Goal: Navigation & Orientation: Find specific page/section

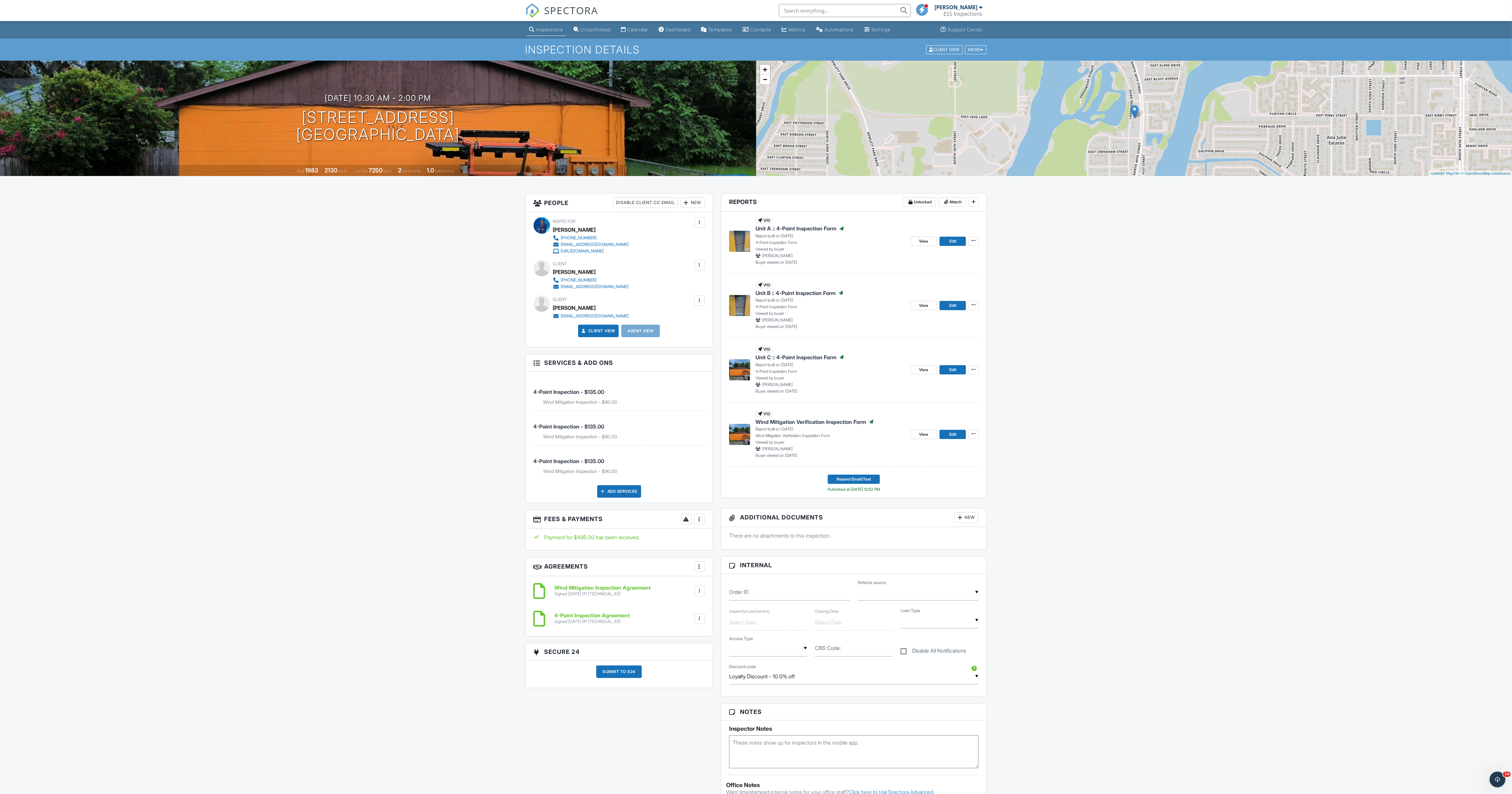
click at [581, 11] on span "SPECTORA" at bounding box center [572, 11] width 54 height 14
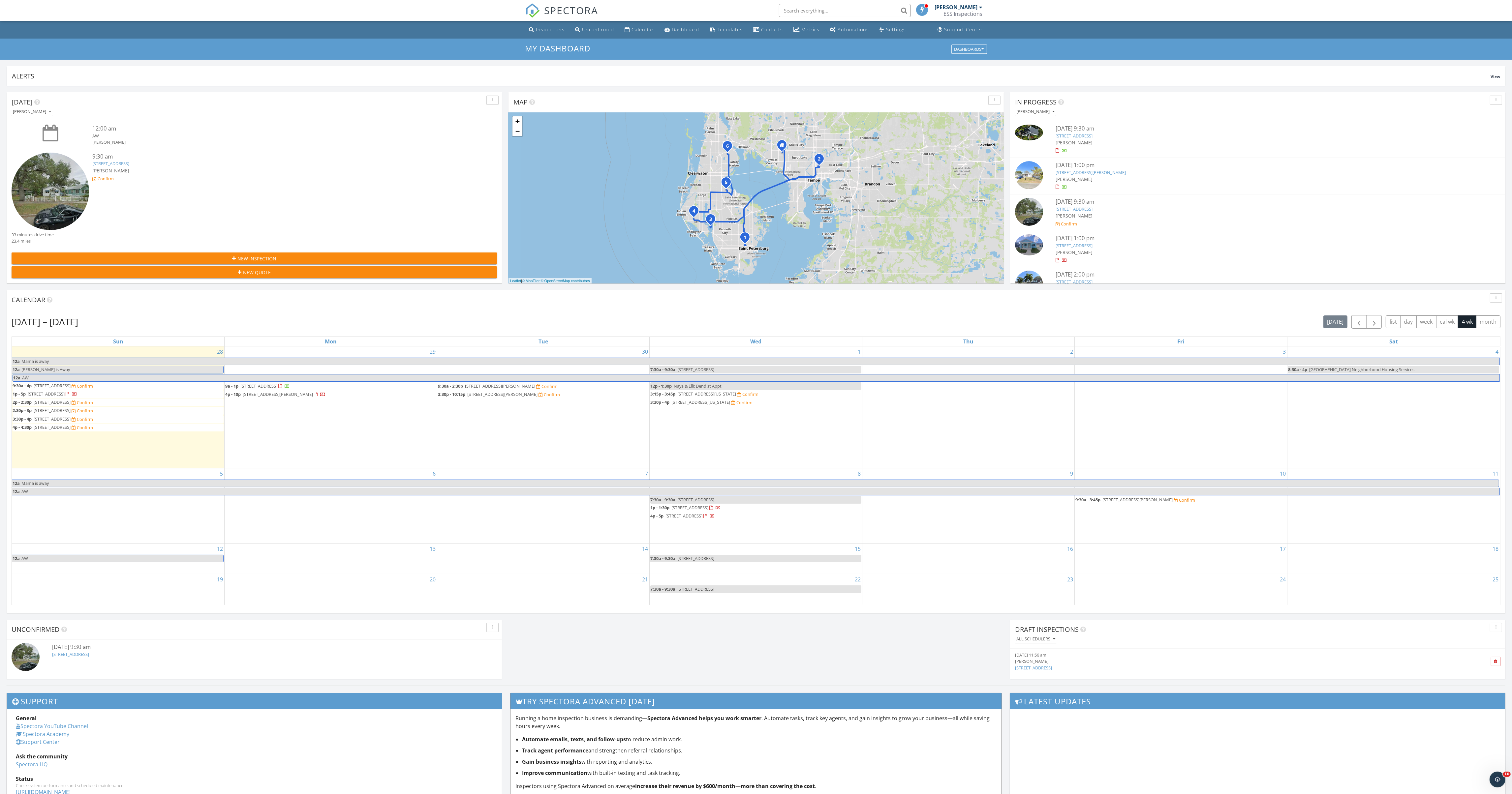
click at [44, 196] on img at bounding box center [50, 191] width 77 height 77
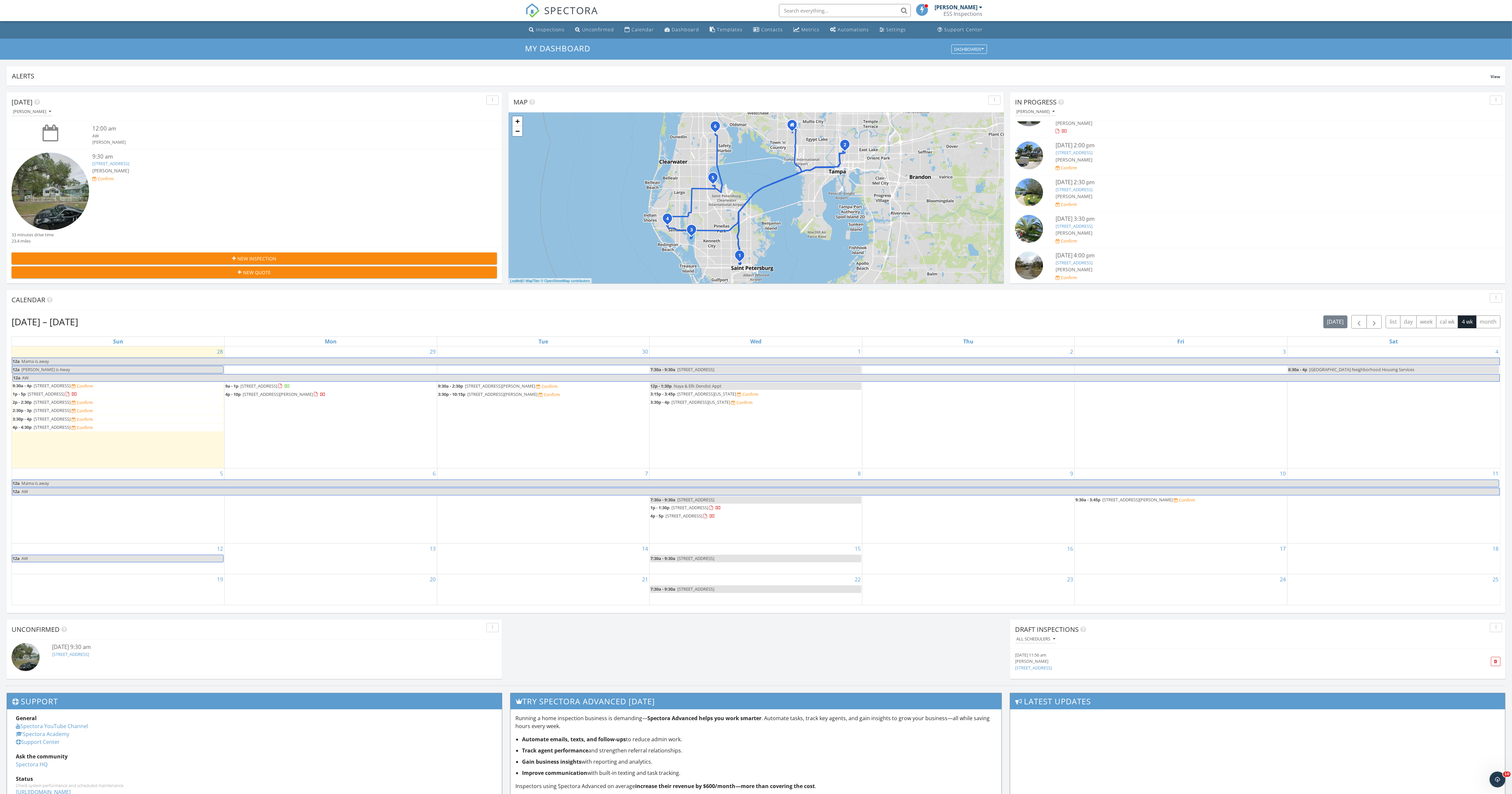
scroll to position [130, 0]
